Goal: Information Seeking & Learning: Learn about a topic

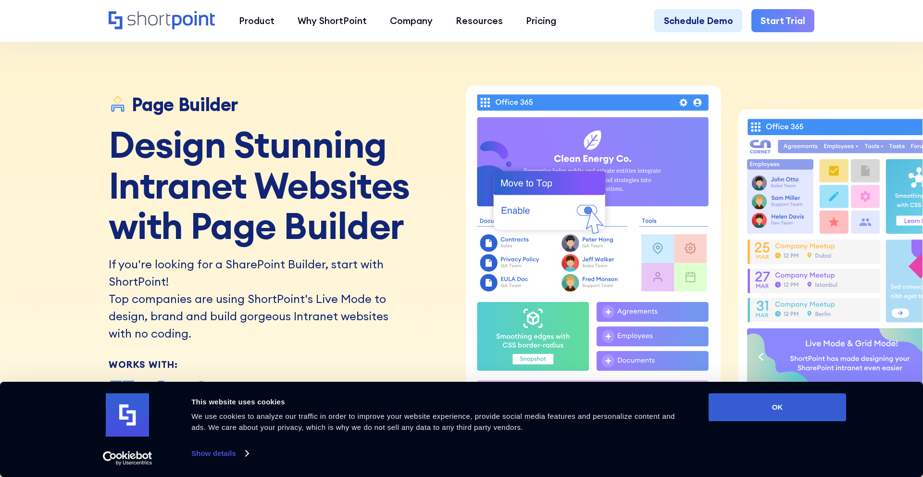
scroll to position [1092, 0]
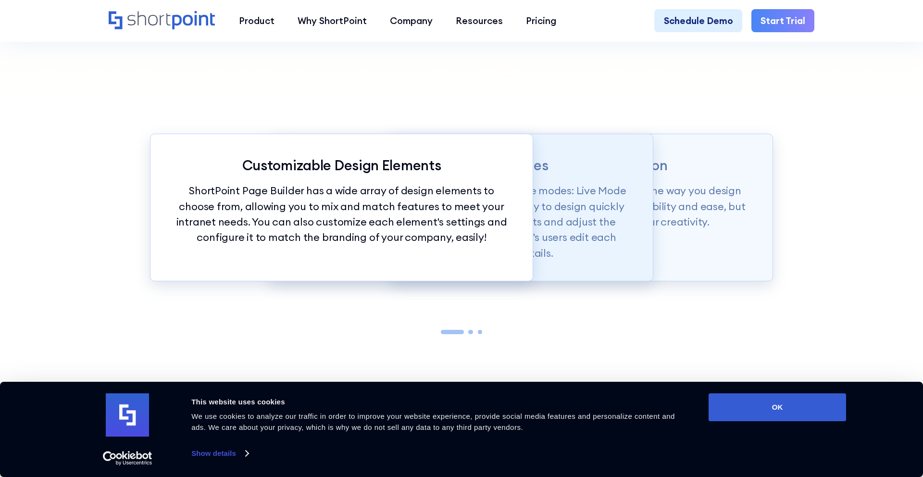
click at [624, 161] on p "Intuitive Editing Interfaces" at bounding box center [461, 165] width 336 height 17
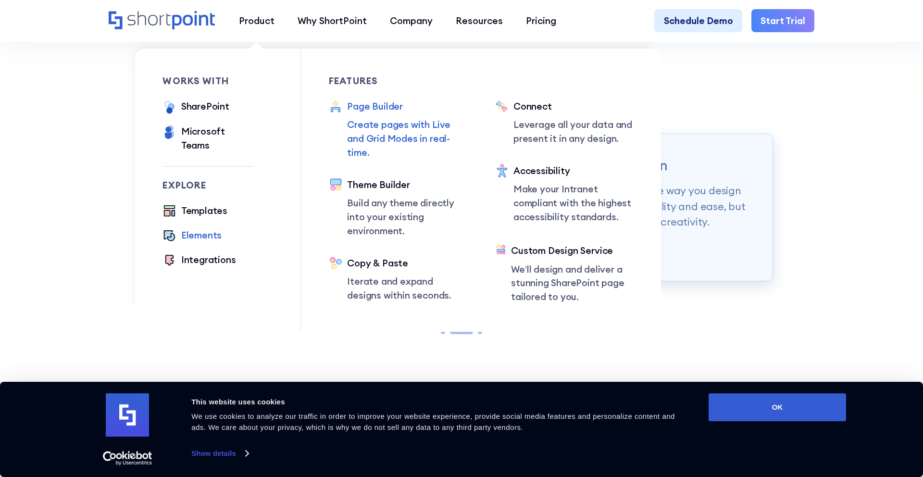
click at [216, 228] on div "Elements" at bounding box center [201, 235] width 40 height 14
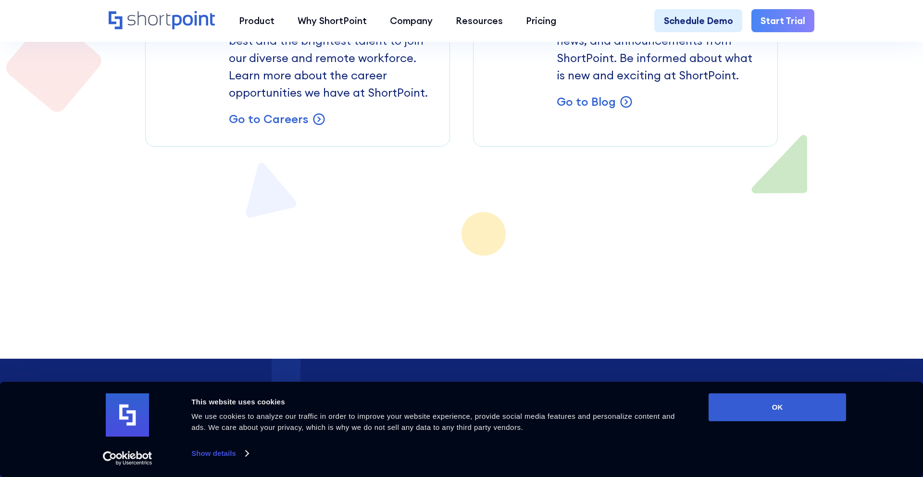
scroll to position [8368, 0]
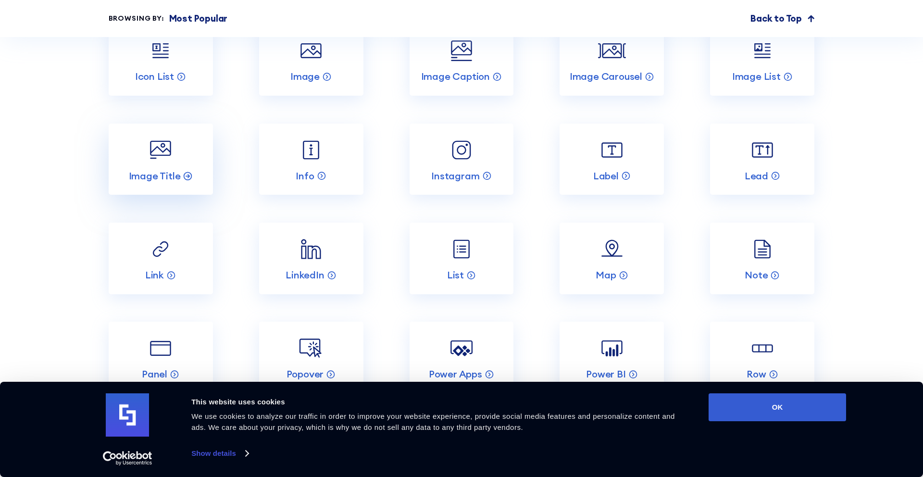
scroll to position [1661, 0]
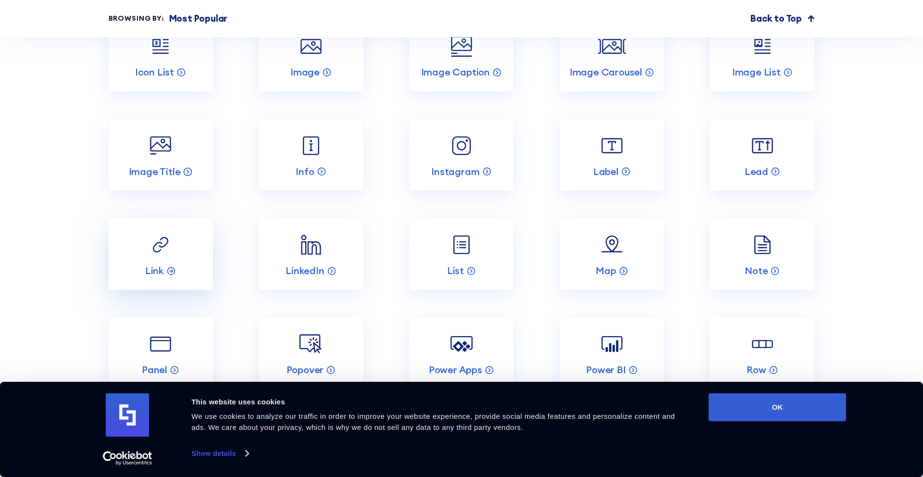
click at [169, 231] on img at bounding box center [161, 245] width 28 height 28
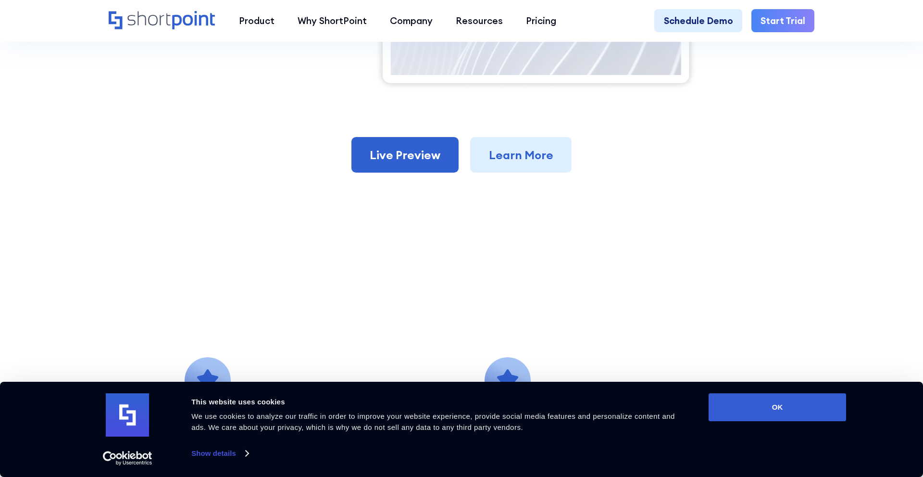
scroll to position [644, 0]
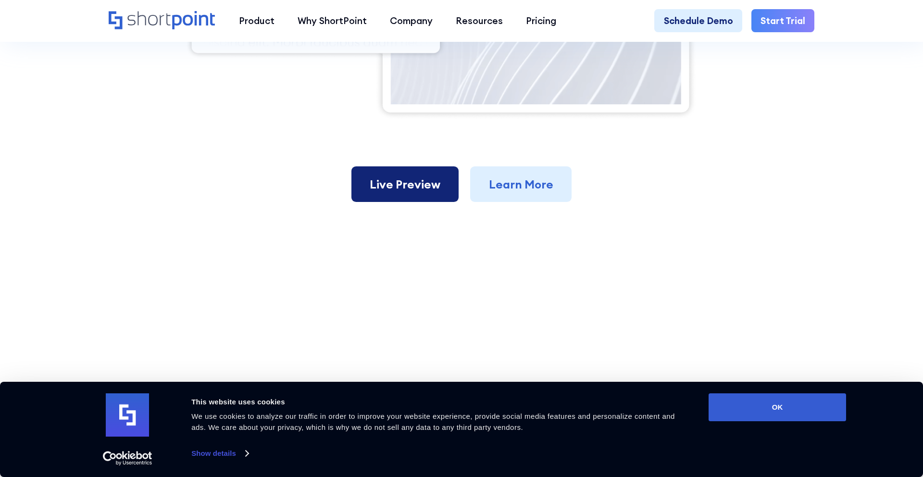
click at [410, 182] on link "Live Preview" at bounding box center [405, 184] width 108 height 36
